Goal: Task Accomplishment & Management: Complete application form

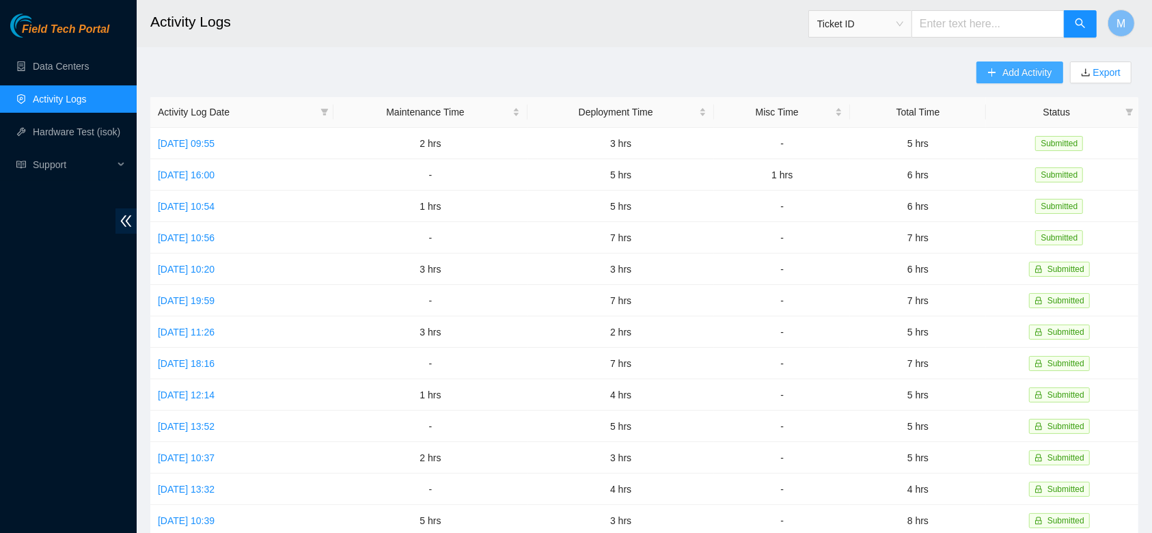
click at [1011, 74] on span "Add Activity" at bounding box center [1027, 72] width 49 height 15
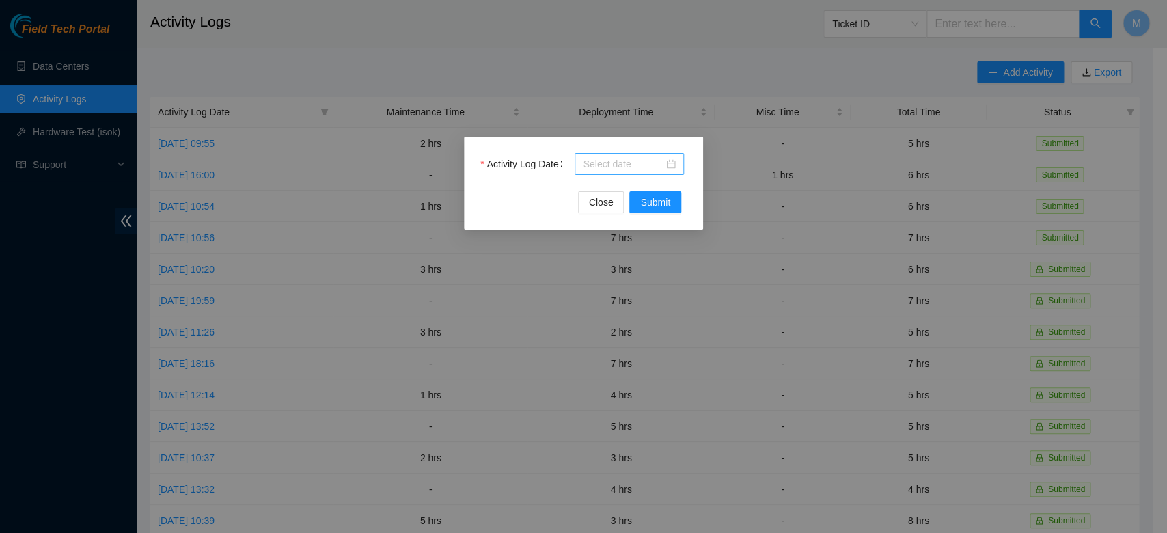
click at [642, 164] on input "Activity Log Date" at bounding box center [623, 164] width 81 height 15
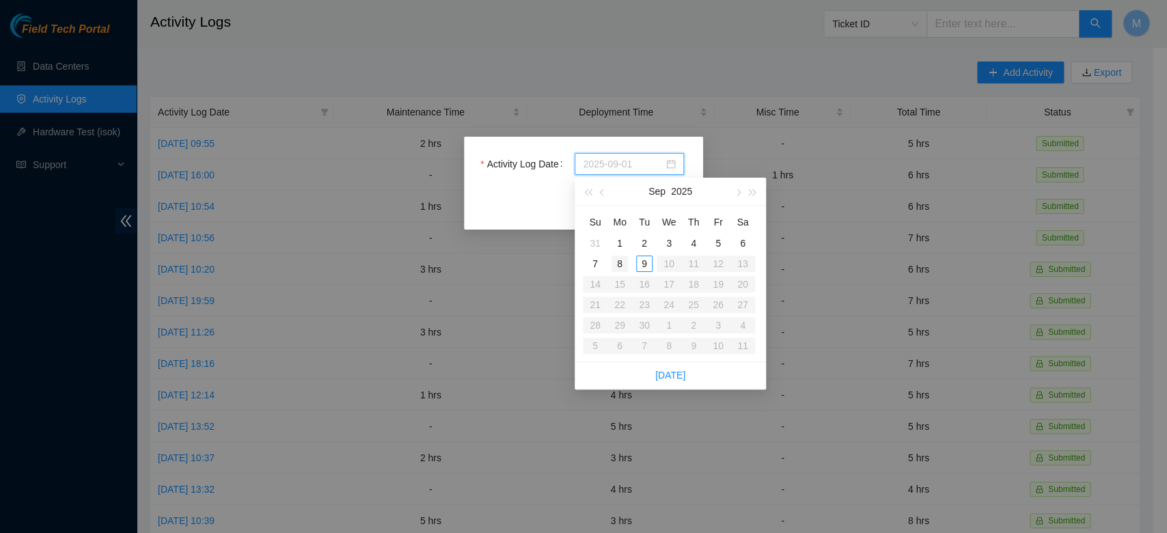
type input "[DATE]"
click at [621, 262] on div "8" at bounding box center [620, 264] width 16 height 16
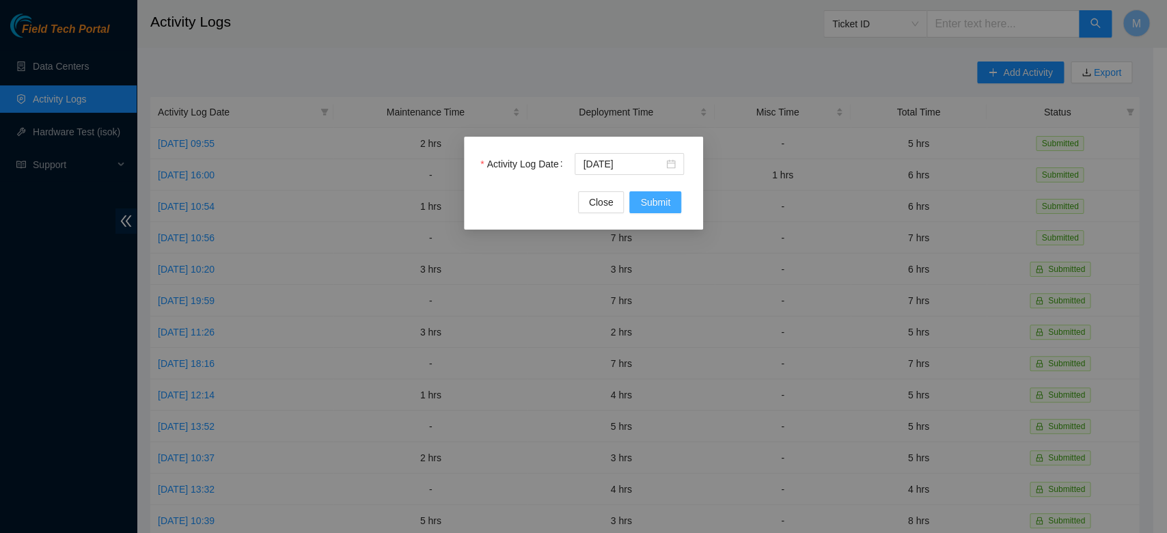
click at [659, 198] on span "Submit" at bounding box center [655, 202] width 30 height 15
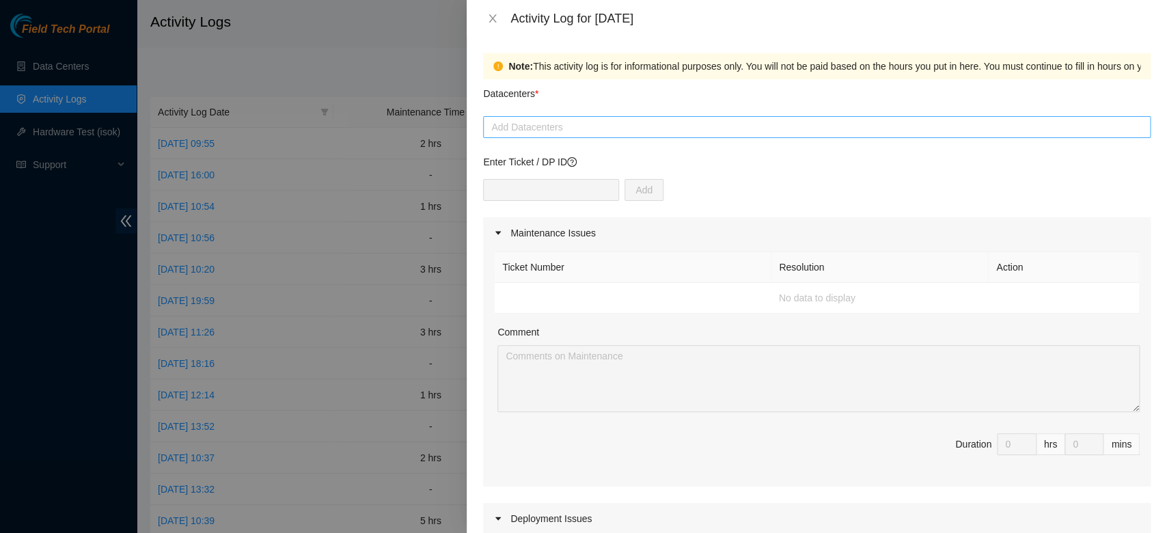
click at [554, 130] on div at bounding box center [817, 127] width 661 height 16
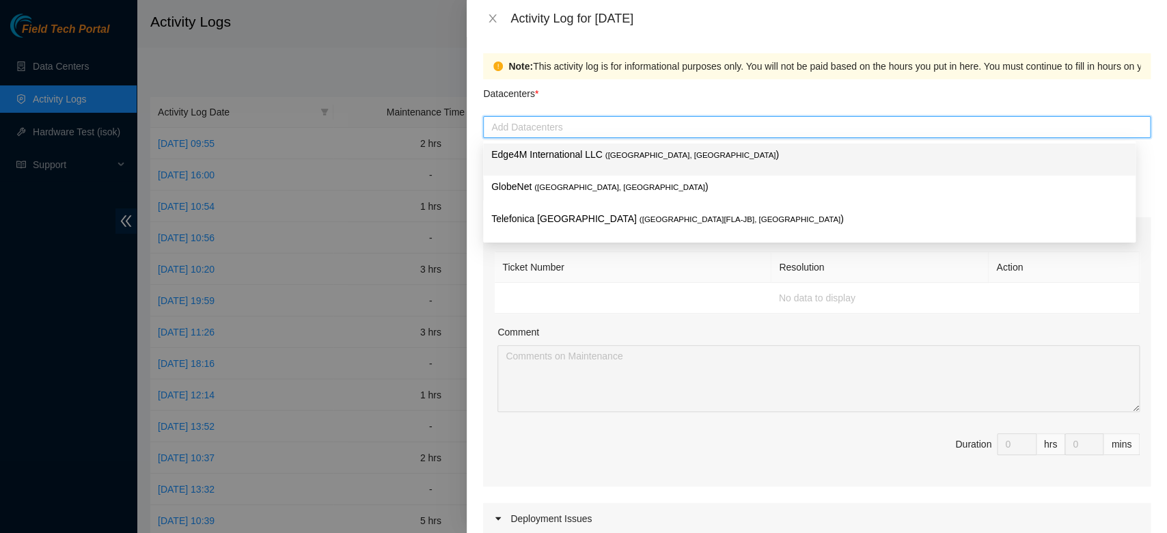
click at [554, 130] on div at bounding box center [817, 127] width 661 height 16
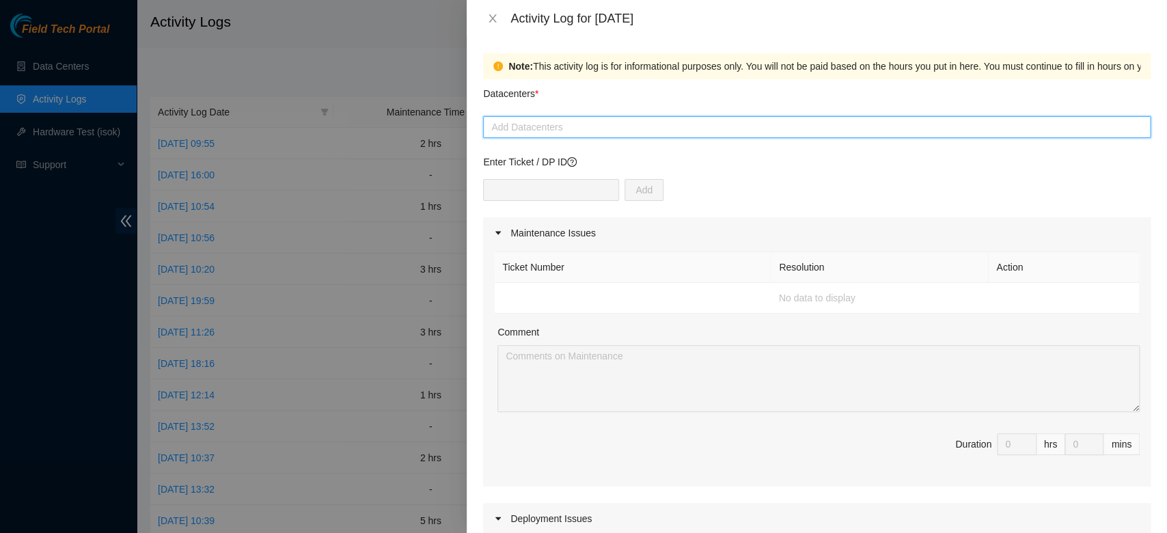
click at [570, 124] on div at bounding box center [817, 127] width 661 height 16
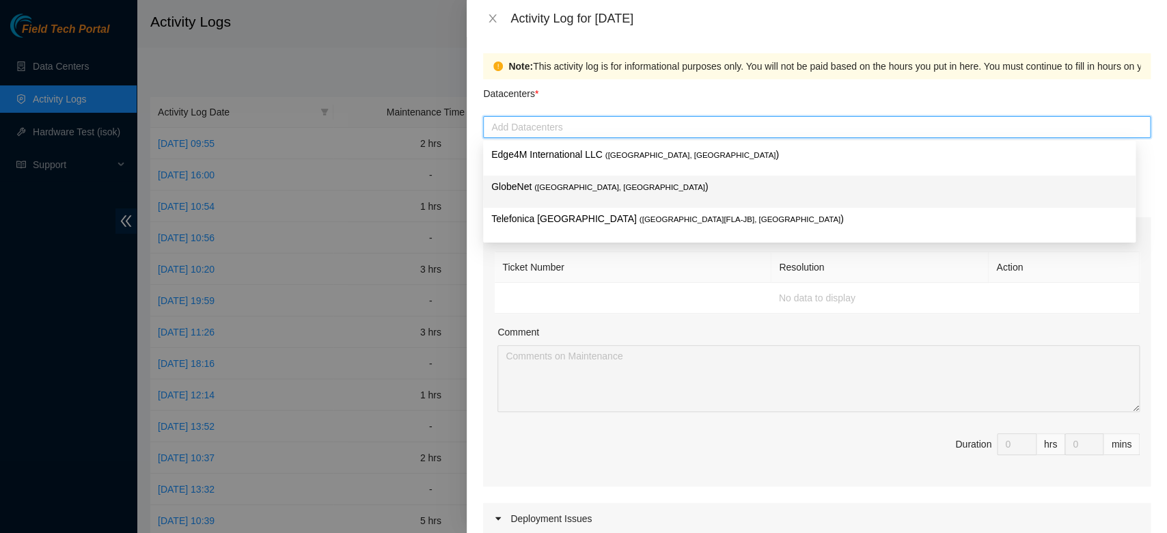
click at [556, 183] on span "( [GEOGRAPHIC_DATA], [GEOGRAPHIC_DATA]" at bounding box center [619, 187] width 171 height 8
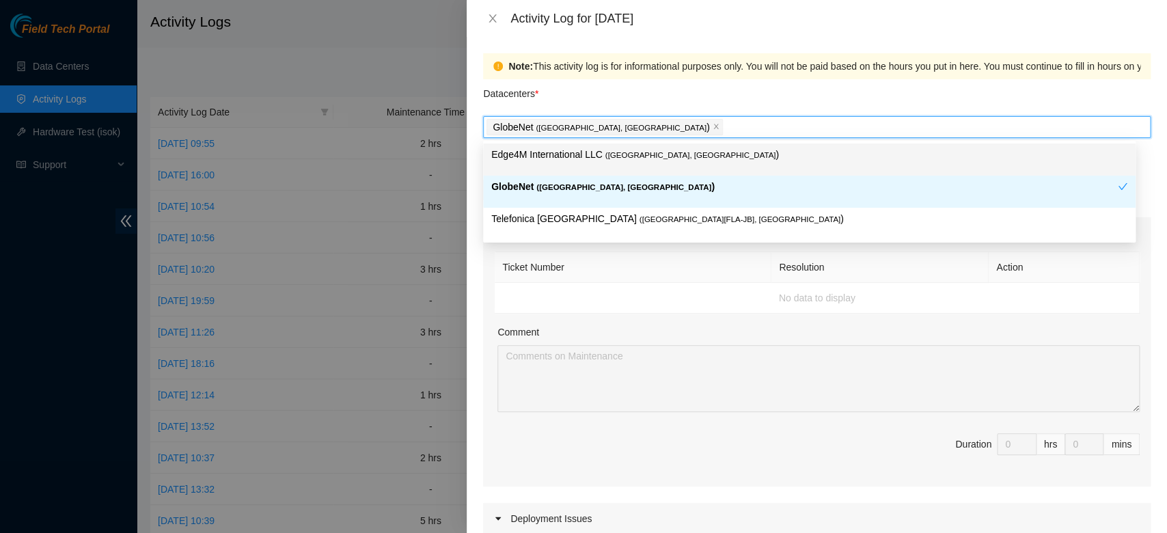
click at [657, 118] on div "GlobeNet ( [GEOGRAPHIC_DATA], [GEOGRAPHIC_DATA] )" at bounding box center [817, 127] width 661 height 19
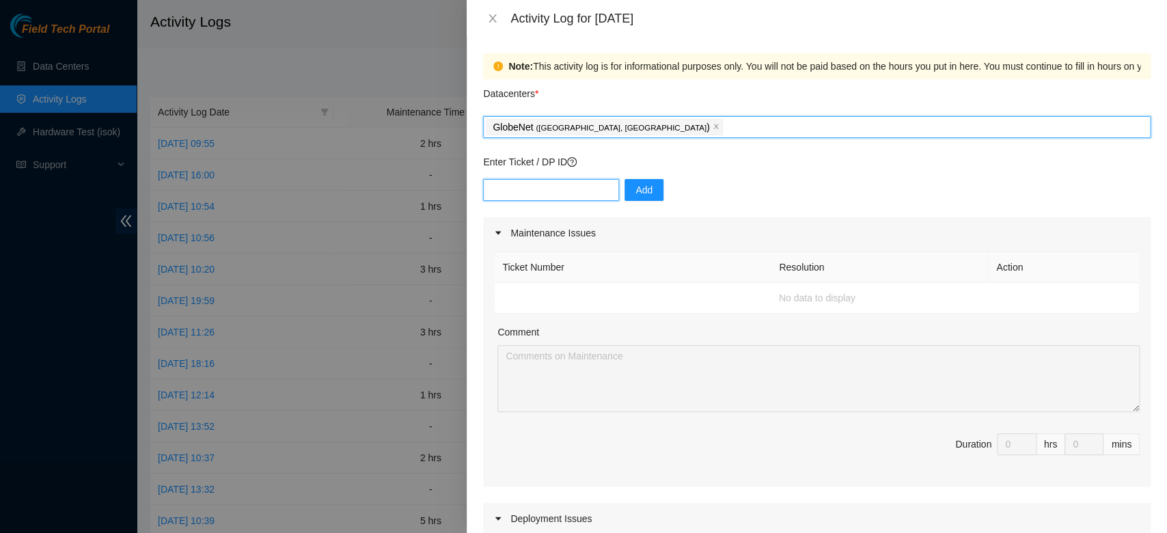
click at [575, 185] on input "text" at bounding box center [551, 190] width 136 height 22
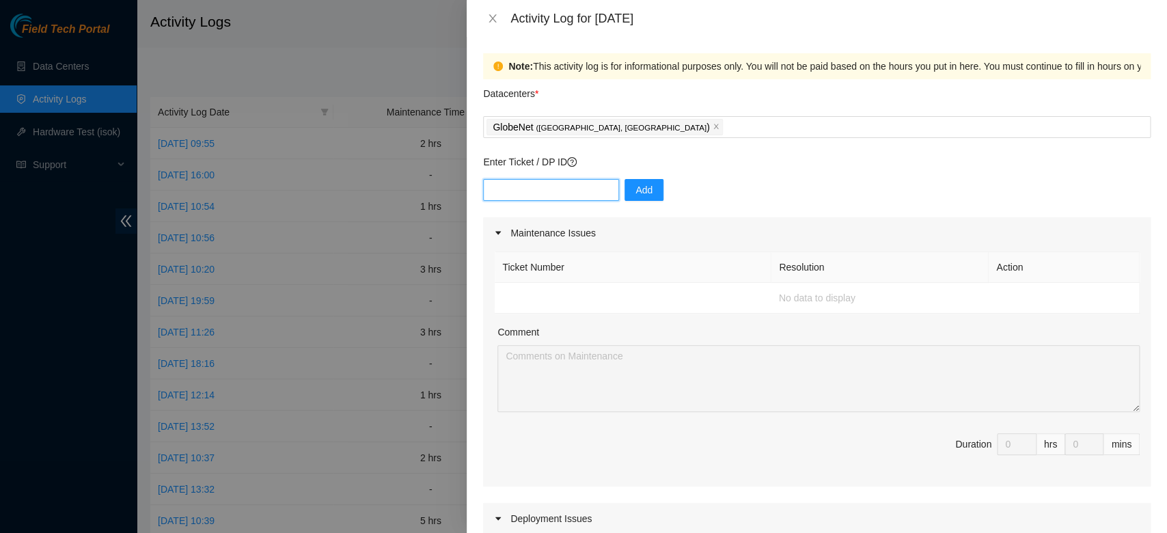
paste input "B-V-5GMIWGR"
type input "B-V-5GMIWGR"
click at [626, 187] on button "Add" at bounding box center [644, 190] width 39 height 22
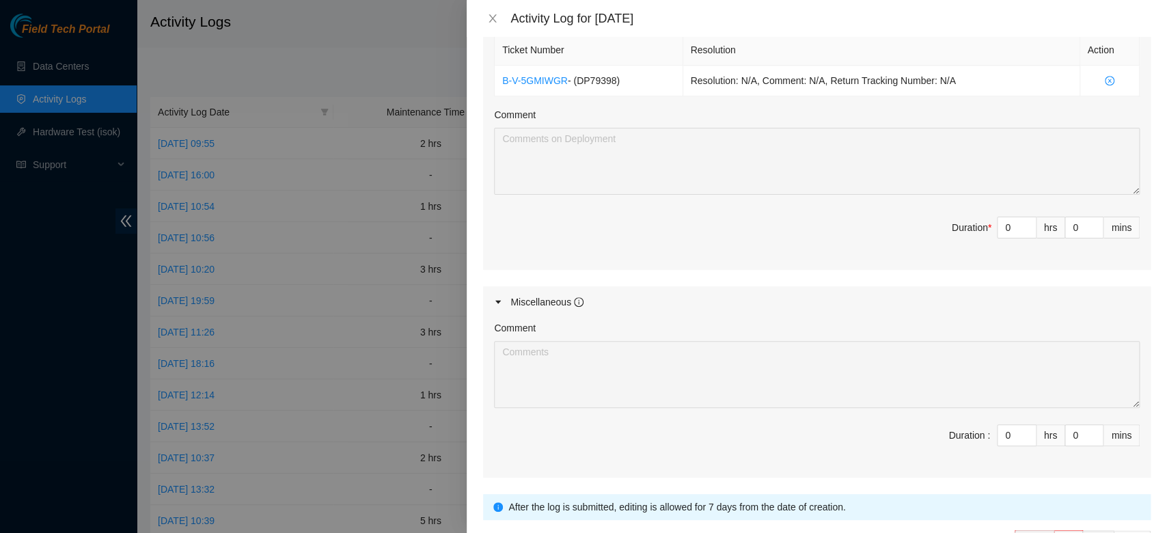
scroll to position [643, 0]
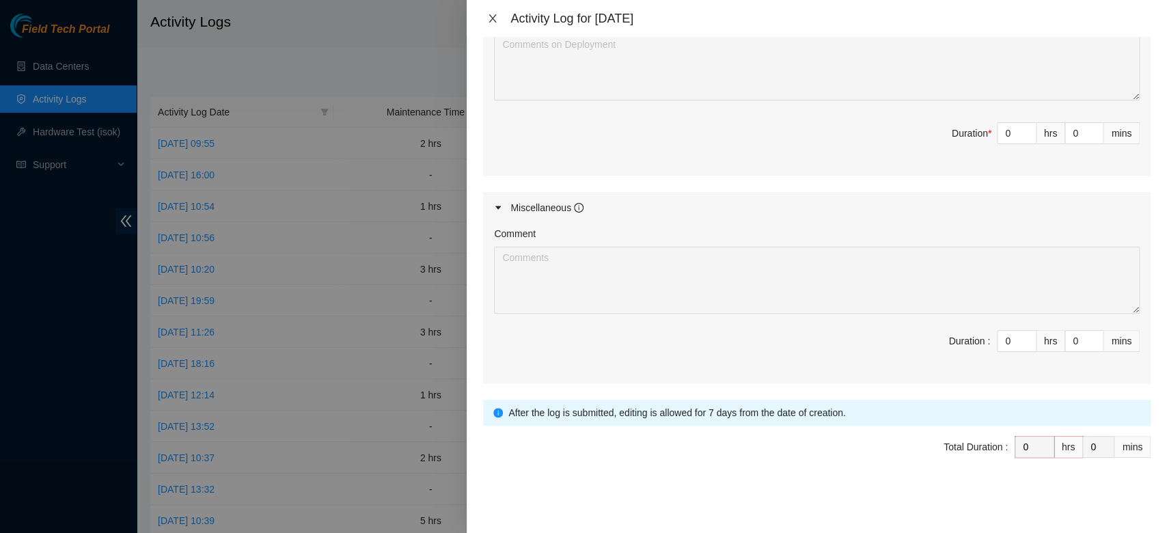
click at [491, 20] on icon "close" at bounding box center [493, 18] width 8 height 8
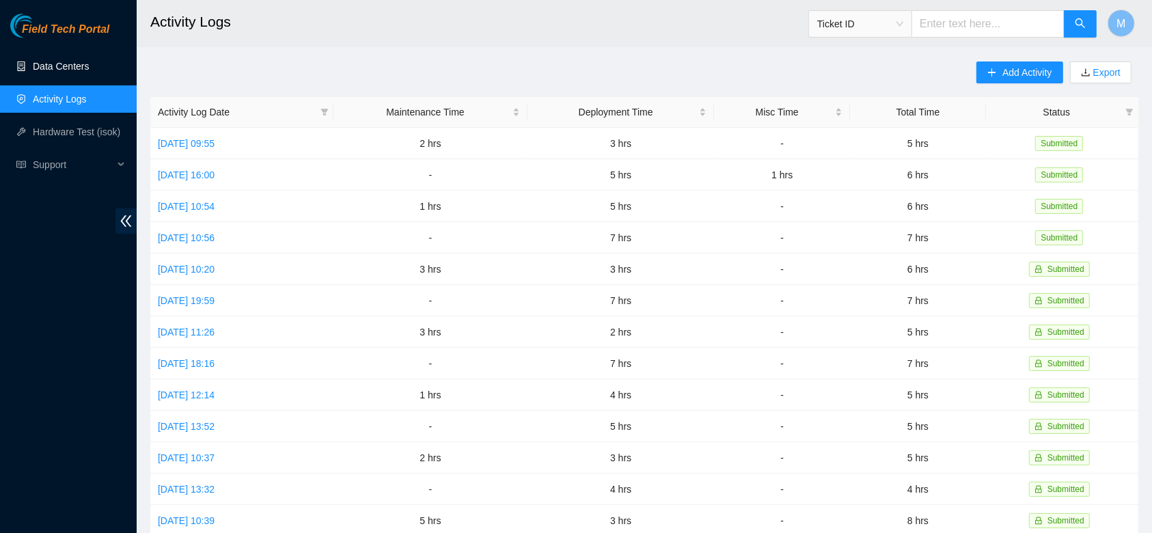
click at [48, 66] on link "Data Centers" at bounding box center [61, 66] width 56 height 11
